Goal: Information Seeking & Learning: Learn about a topic

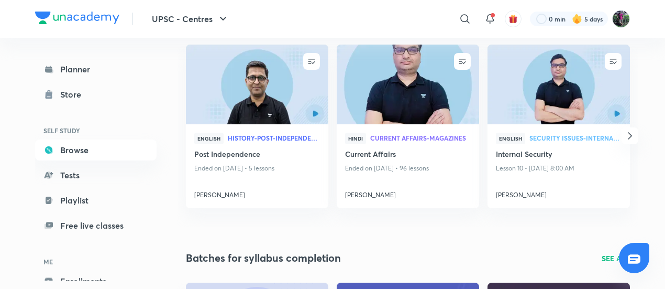
scroll to position [147, 0]
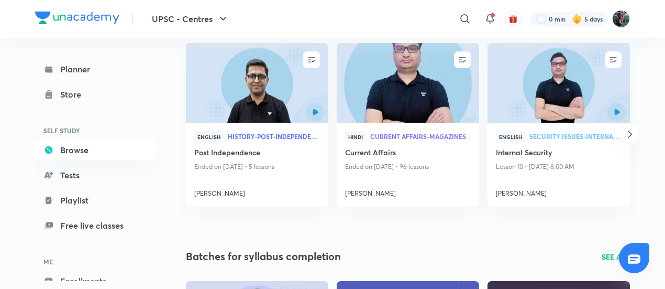
click at [631, 131] on icon "button" at bounding box center [630, 134] width 13 height 13
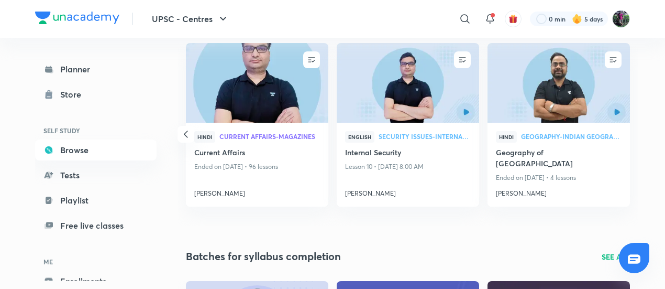
click at [184, 130] on icon "button" at bounding box center [186, 133] width 4 height 7
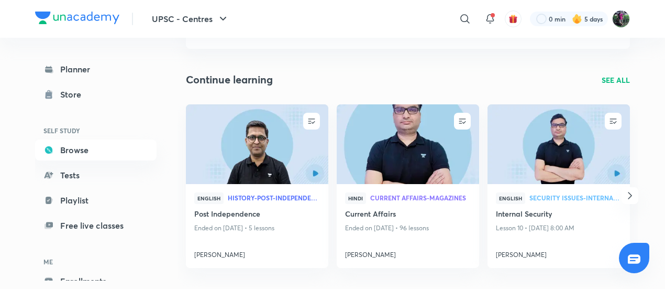
scroll to position [84, 0]
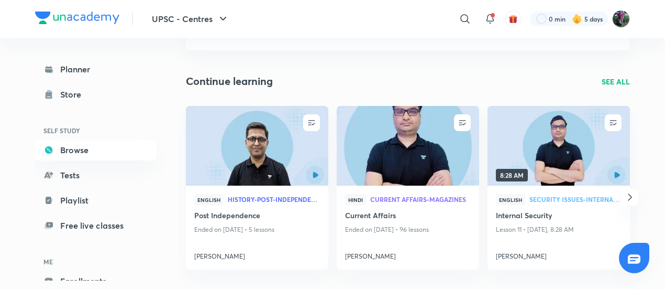
scroll to position [336, 0]
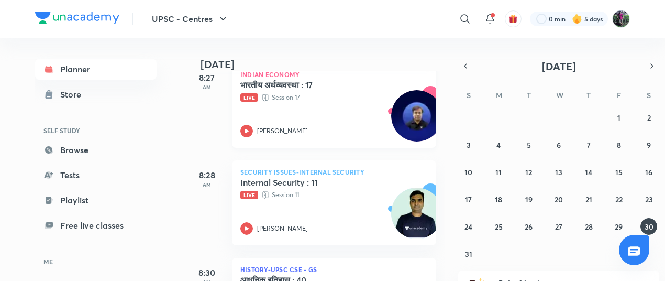
scroll to position [237, 0]
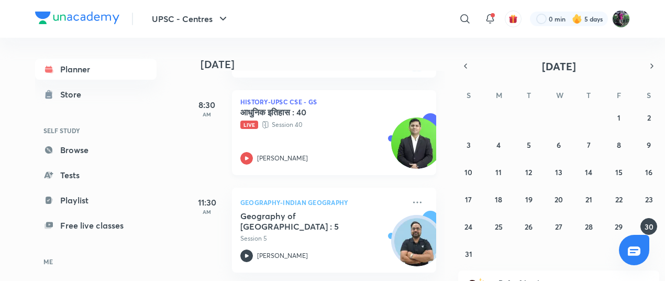
click at [310, 131] on div "आधुनिक इतिहास : 40 Live Session 40 [PERSON_NAME]" at bounding box center [322, 136] width 164 height 58
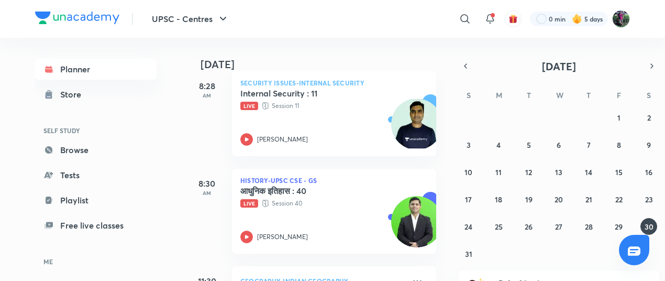
scroll to position [237, 0]
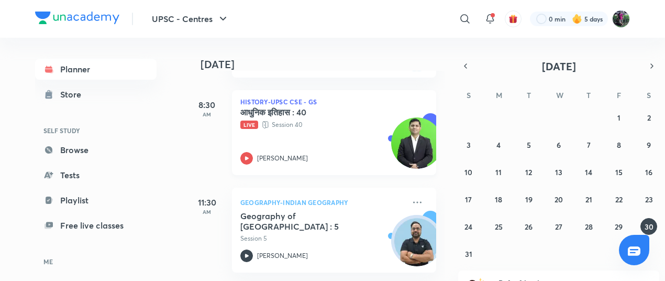
click at [290, 146] on div "आधुनिक इतिहास : 40 Live Session 40 Sujeet Bajpai" at bounding box center [322, 136] width 164 height 58
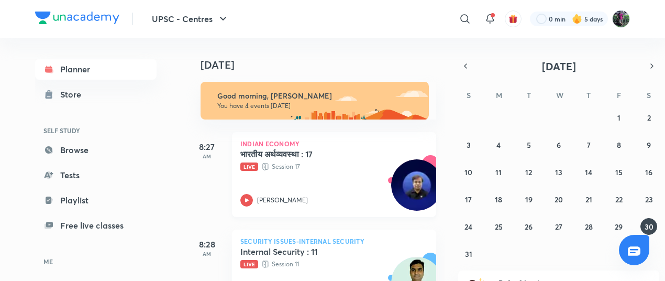
click at [312, 165] on p "Live Session 17" at bounding box center [322, 166] width 164 height 10
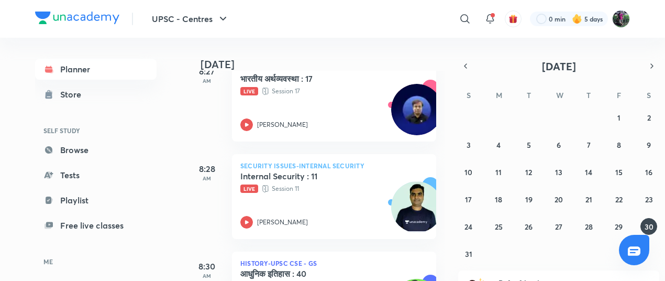
scroll to position [74, 0]
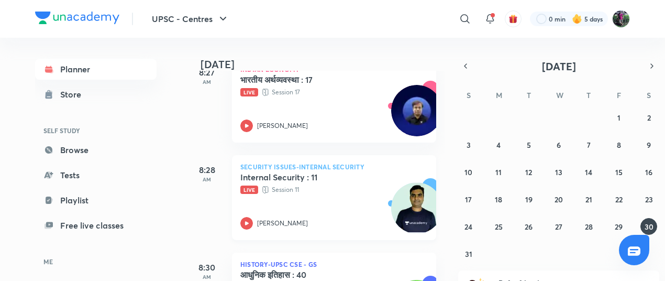
click at [316, 188] on p "Live Session 11" at bounding box center [322, 189] width 164 height 10
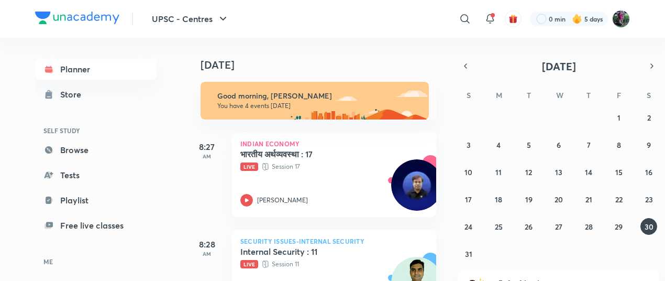
scroll to position [74, 0]
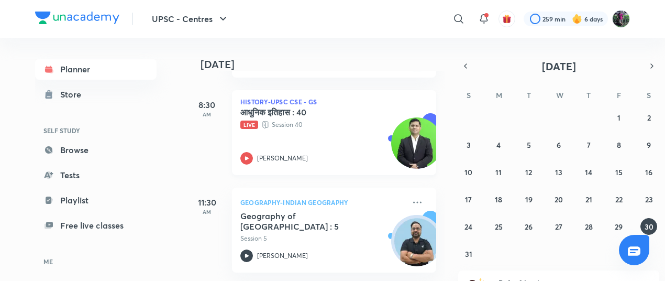
click at [320, 146] on div "आधुनिक इतिहास : 40 Live Session 40 [PERSON_NAME]" at bounding box center [322, 136] width 164 height 58
